Goal: Find specific page/section: Find specific page/section

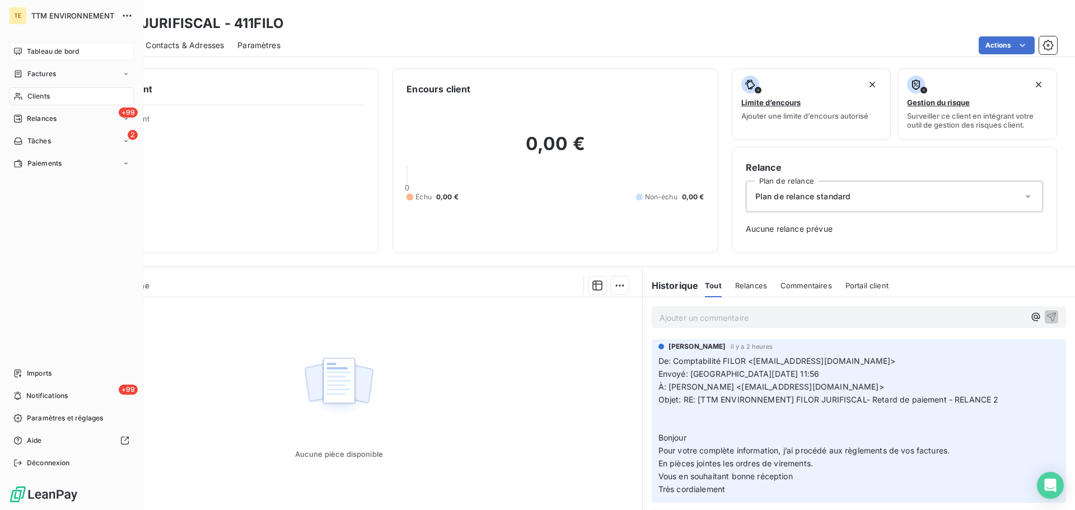
click at [39, 43] on div "Tableau de bord" at bounding box center [71, 52] width 125 height 18
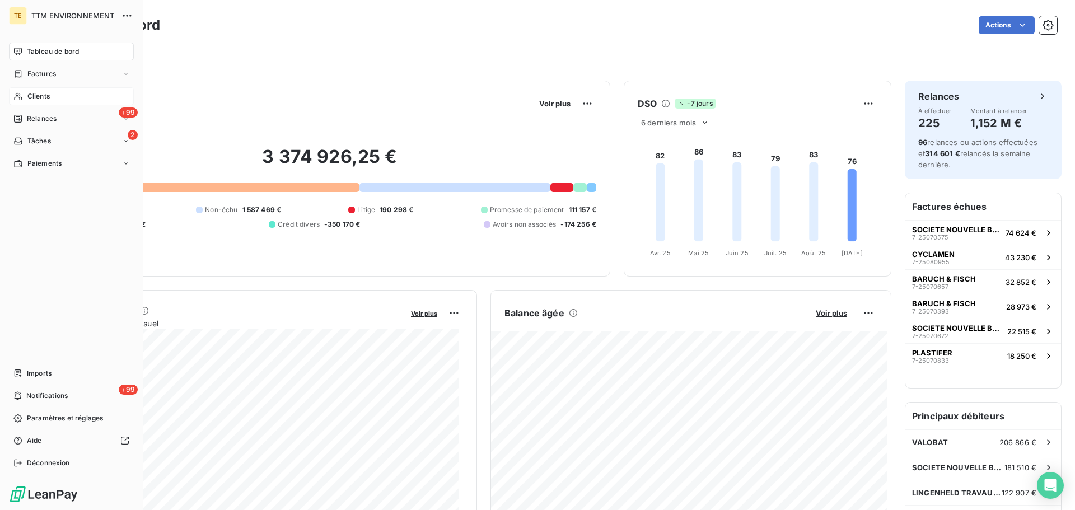
click at [50, 91] on div "Clients" at bounding box center [71, 96] width 125 height 18
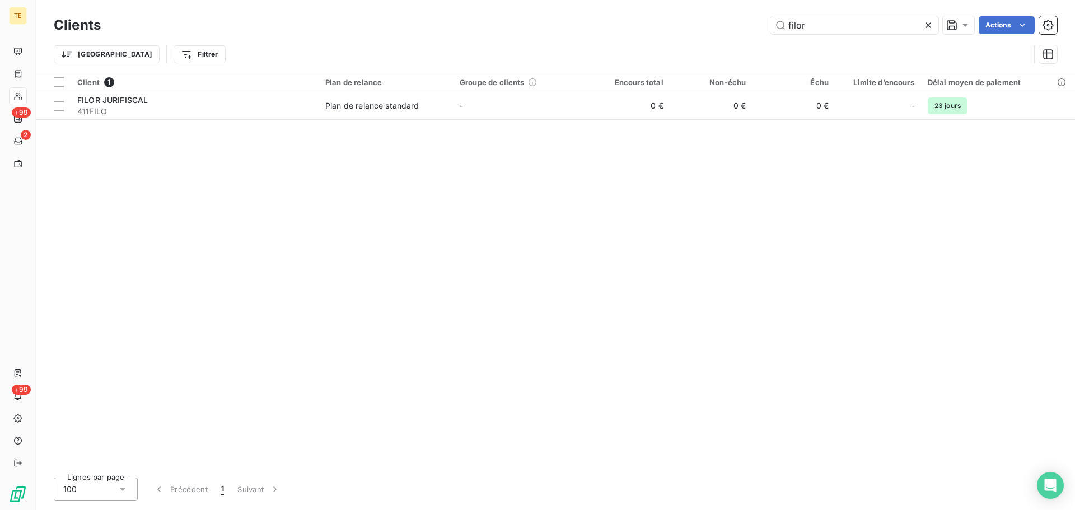
drag, startPoint x: 836, startPoint y: 24, endPoint x: 724, endPoint y: 32, distance: 112.2
click at [724, 32] on div "filor Actions" at bounding box center [585, 25] width 943 height 18
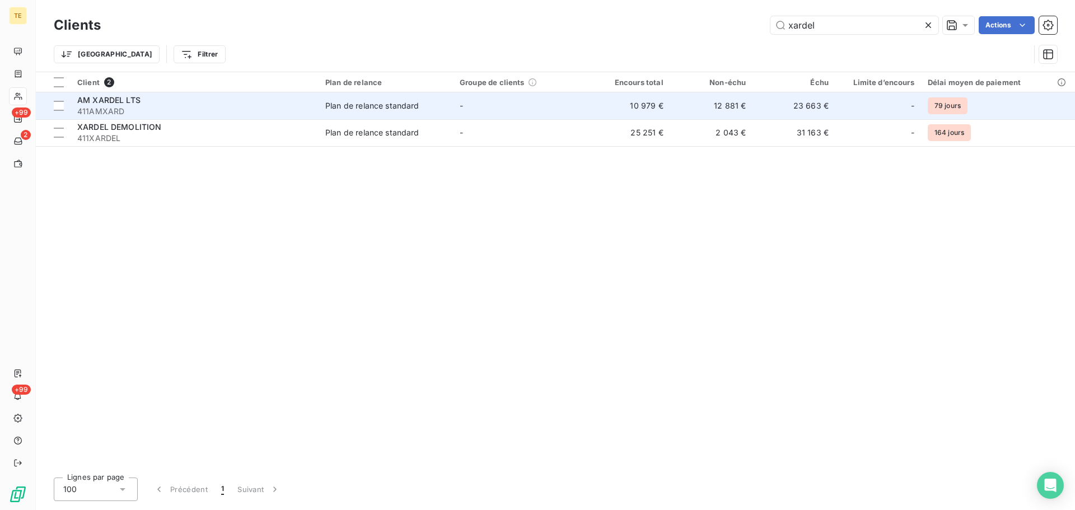
type input "xardel"
click at [131, 109] on span "411AMXARD" at bounding box center [194, 111] width 235 height 11
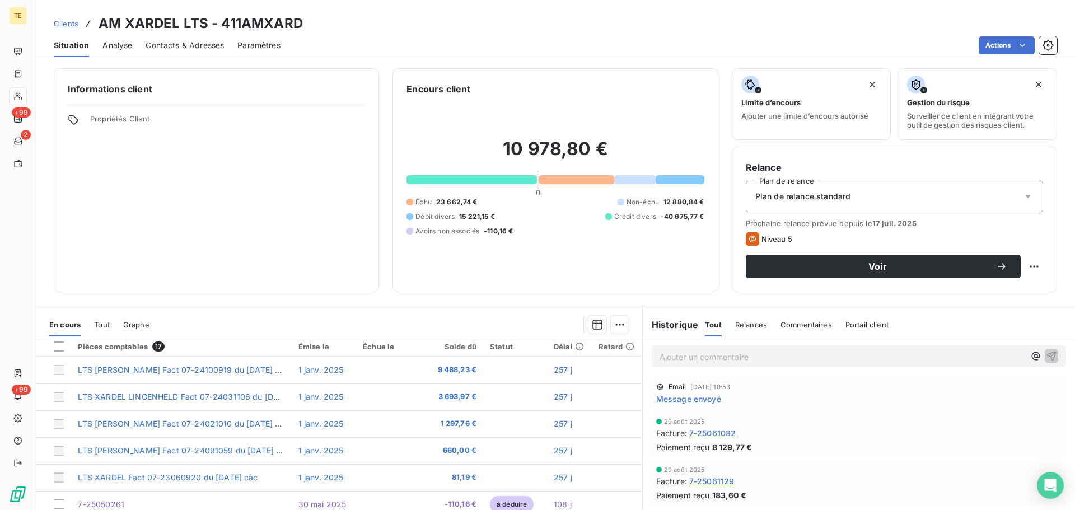
click at [675, 396] on span "Message envoyé" at bounding box center [688, 399] width 65 height 12
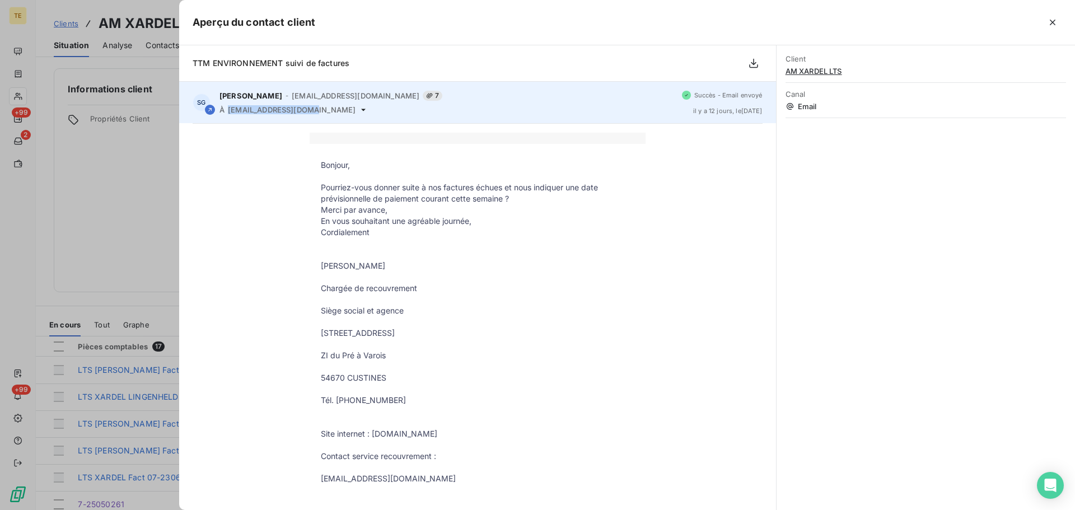
drag, startPoint x: 307, startPoint y: 110, endPoint x: 226, endPoint y: 116, distance: 80.9
click at [226, 116] on div "SG [PERSON_NAME] - [EMAIL_ADDRESS][DOMAIN_NAME] 7 À [EMAIL_ADDRESS][DOMAIN_NAME…" at bounding box center [477, 102] width 597 height 41
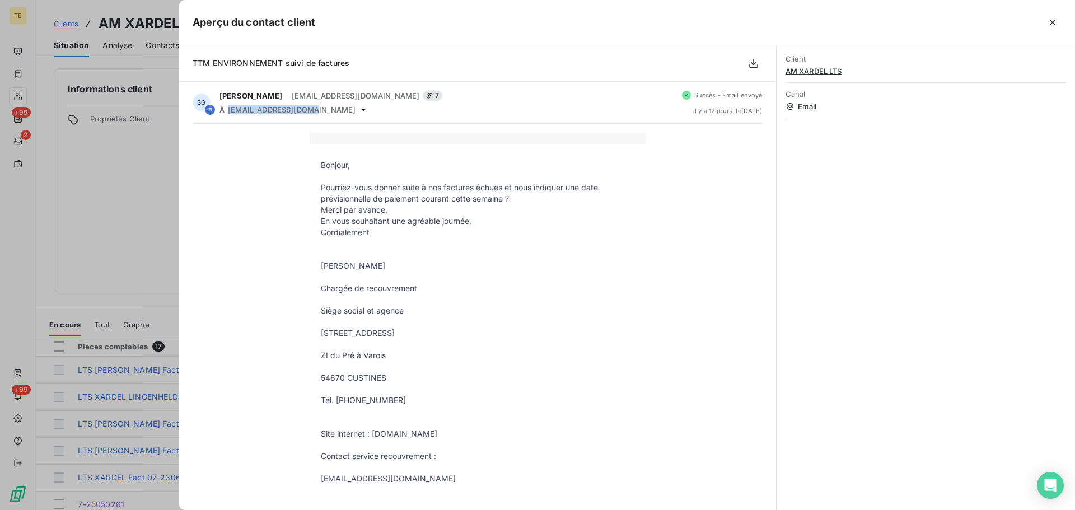
copy span "[EMAIL_ADDRESS][DOMAIN_NAME]"
click at [153, 154] on div at bounding box center [537, 255] width 1075 height 510
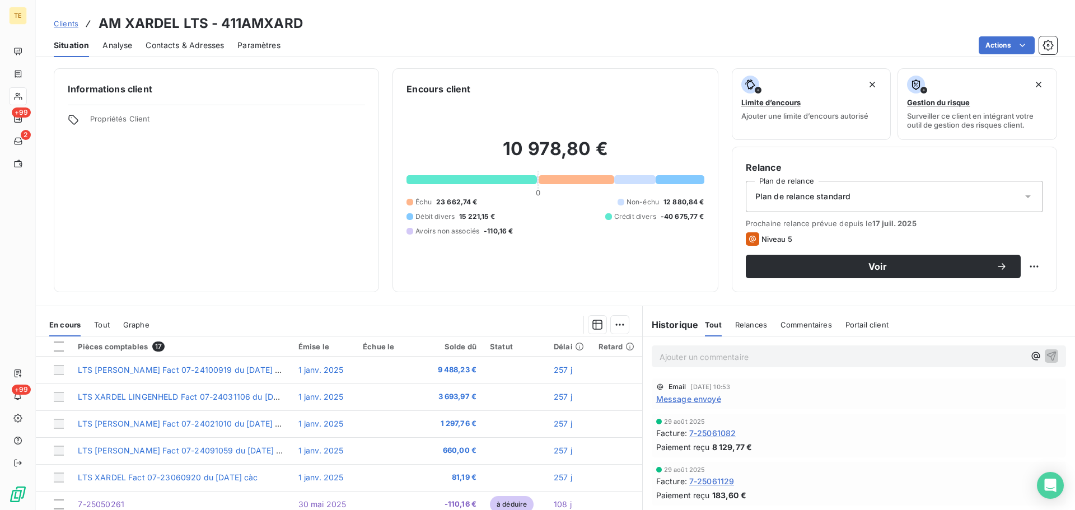
click at [193, 48] on span "Contacts & Adresses" at bounding box center [185, 45] width 78 height 11
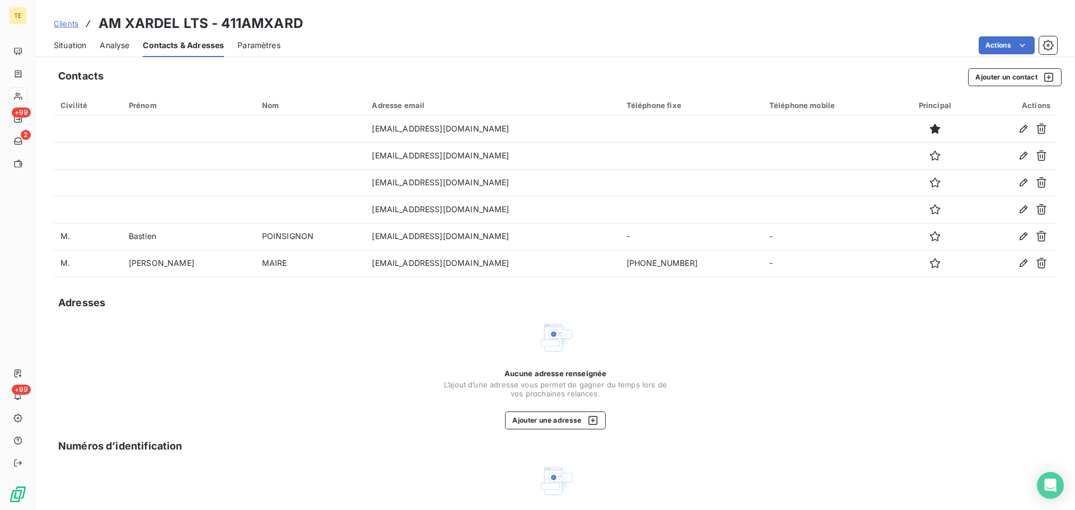
click at [67, 21] on span "Clients" at bounding box center [66, 23] width 25 height 9
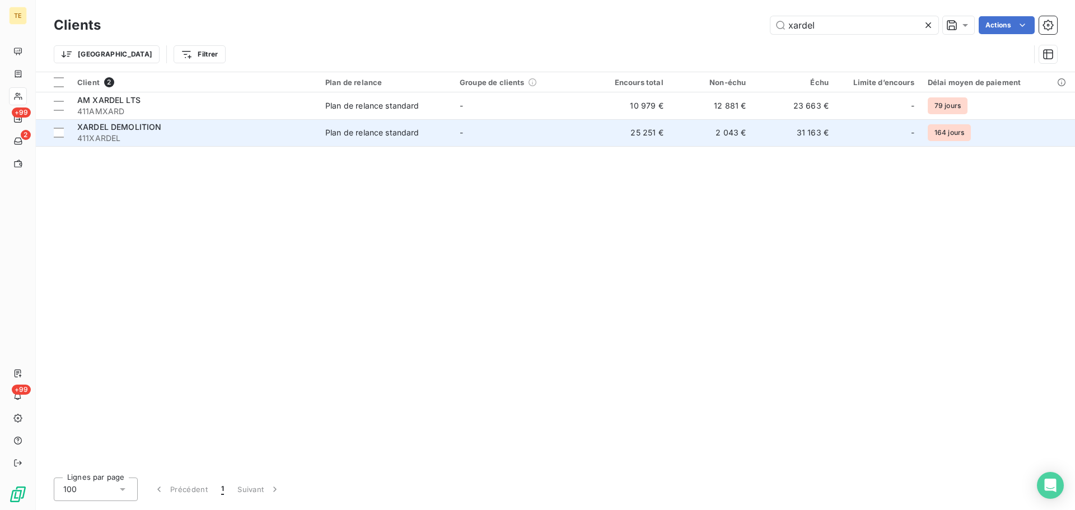
click at [114, 133] on span "411XARDEL" at bounding box center [194, 138] width 235 height 11
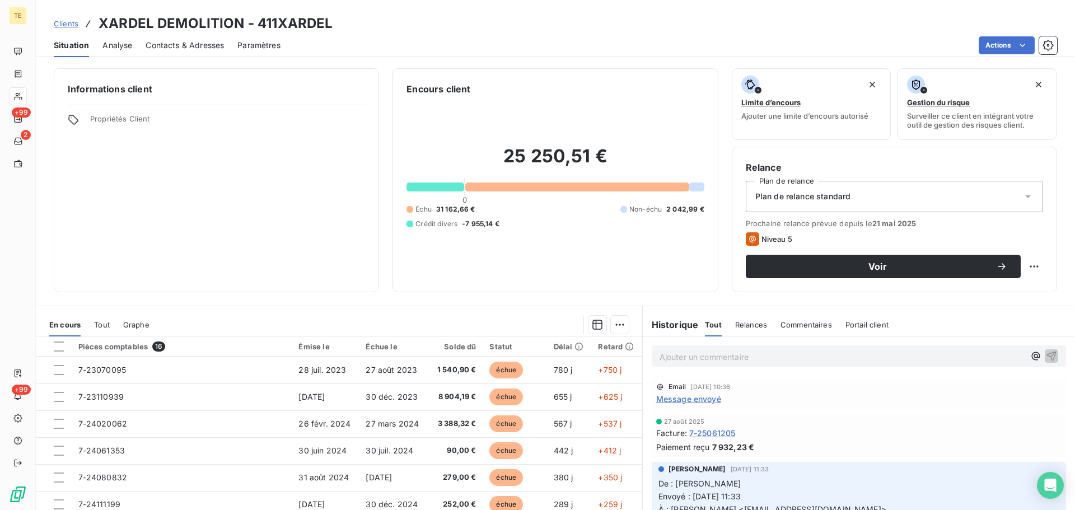
click at [66, 17] on div "Clients XARDEL DEMOLITION - 411XARDEL" at bounding box center [193, 23] width 279 height 20
click at [64, 25] on span "Clients" at bounding box center [66, 23] width 25 height 9
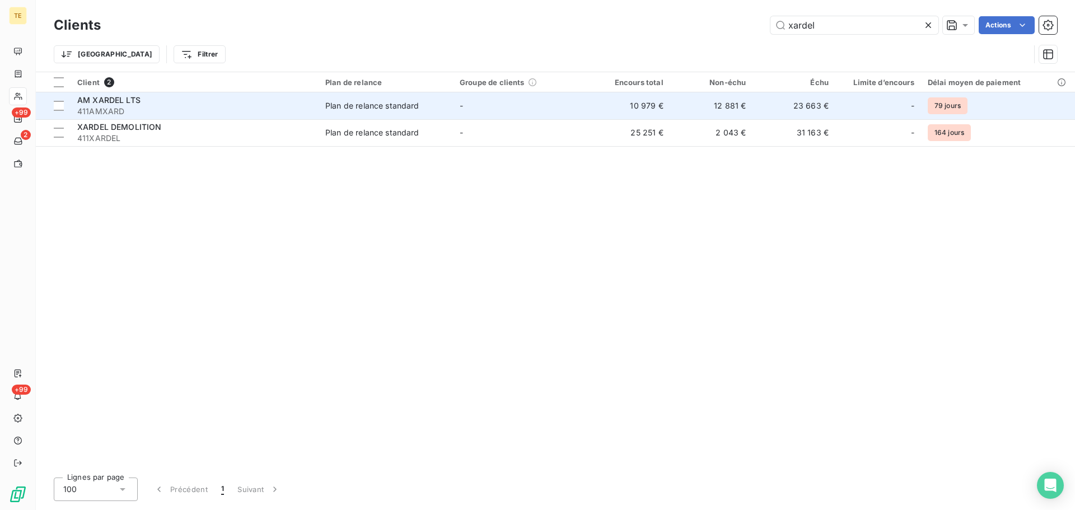
click at [133, 106] on span "411AMXARD" at bounding box center [194, 111] width 235 height 11
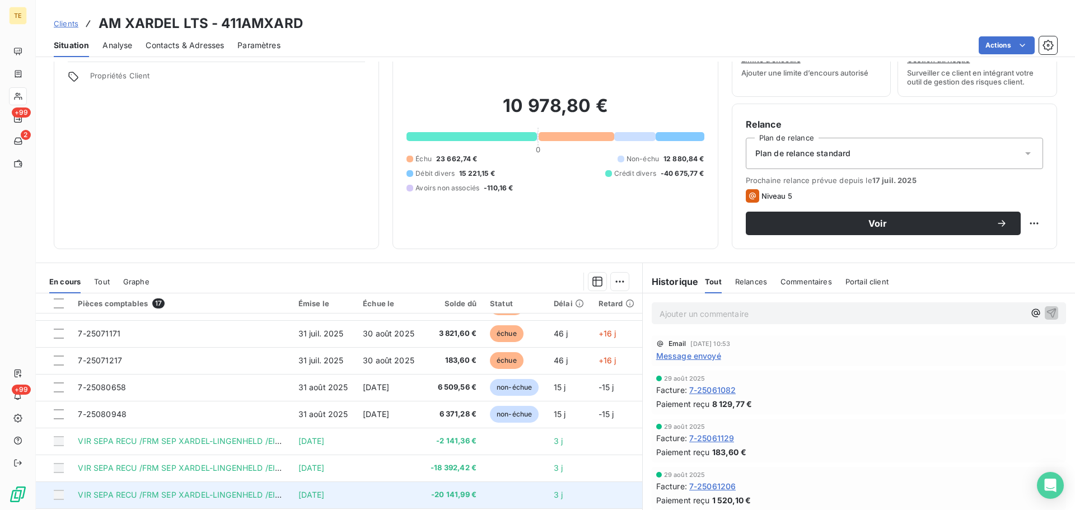
scroll to position [76, 0]
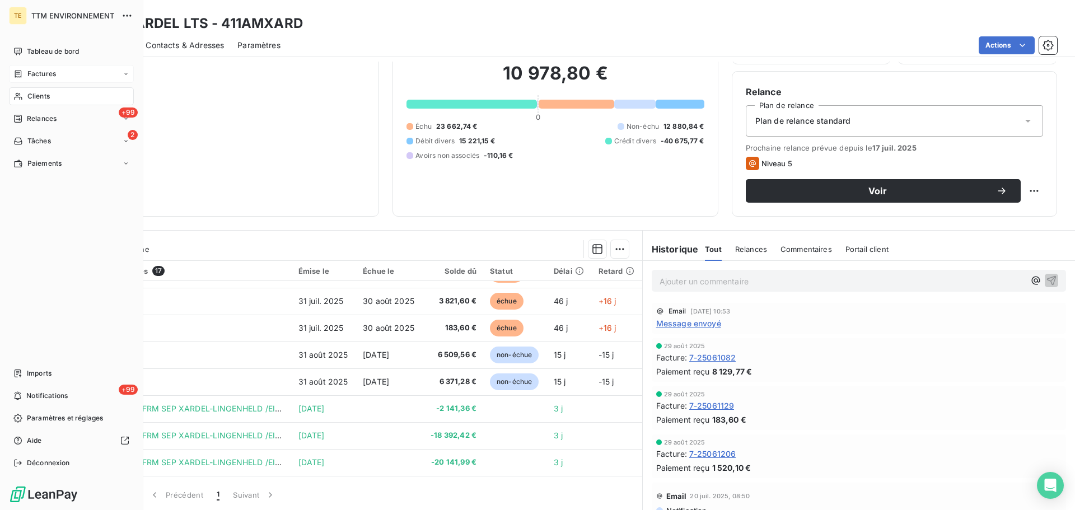
click at [35, 80] on nav "Tableau de bord Factures Clients +99 Relances 2 Tâches Paiements" at bounding box center [71, 108] width 125 height 130
click at [35, 72] on span "Factures" at bounding box center [41, 74] width 29 height 10
